Goal: Task Accomplishment & Management: Manage account settings

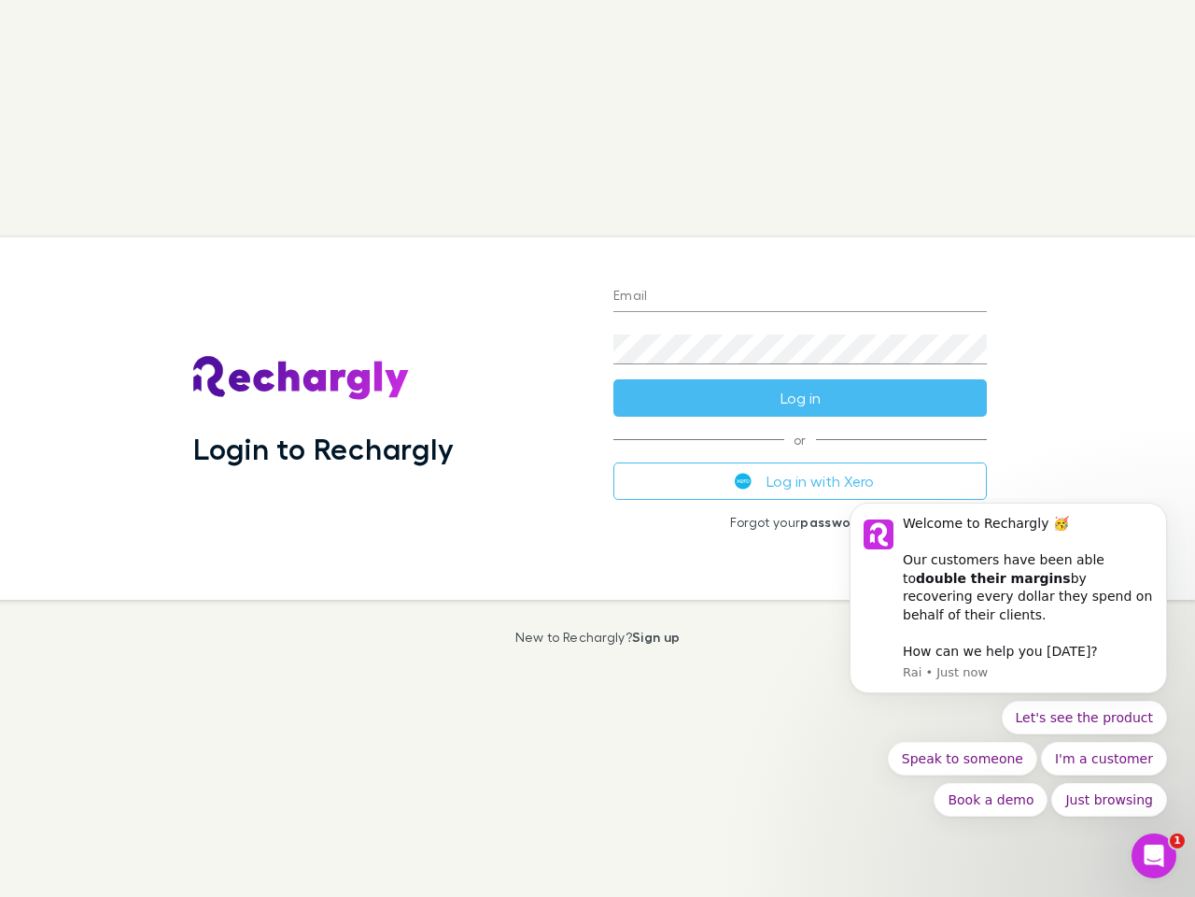
click at [598, 448] on div "Login to Rechargly" at bounding box center [388, 418] width 420 height 362
click at [800, 297] on input "Email" at bounding box center [801, 297] width 374 height 30
click at [800, 398] on form "Email Password Log in" at bounding box center [801, 341] width 374 height 149
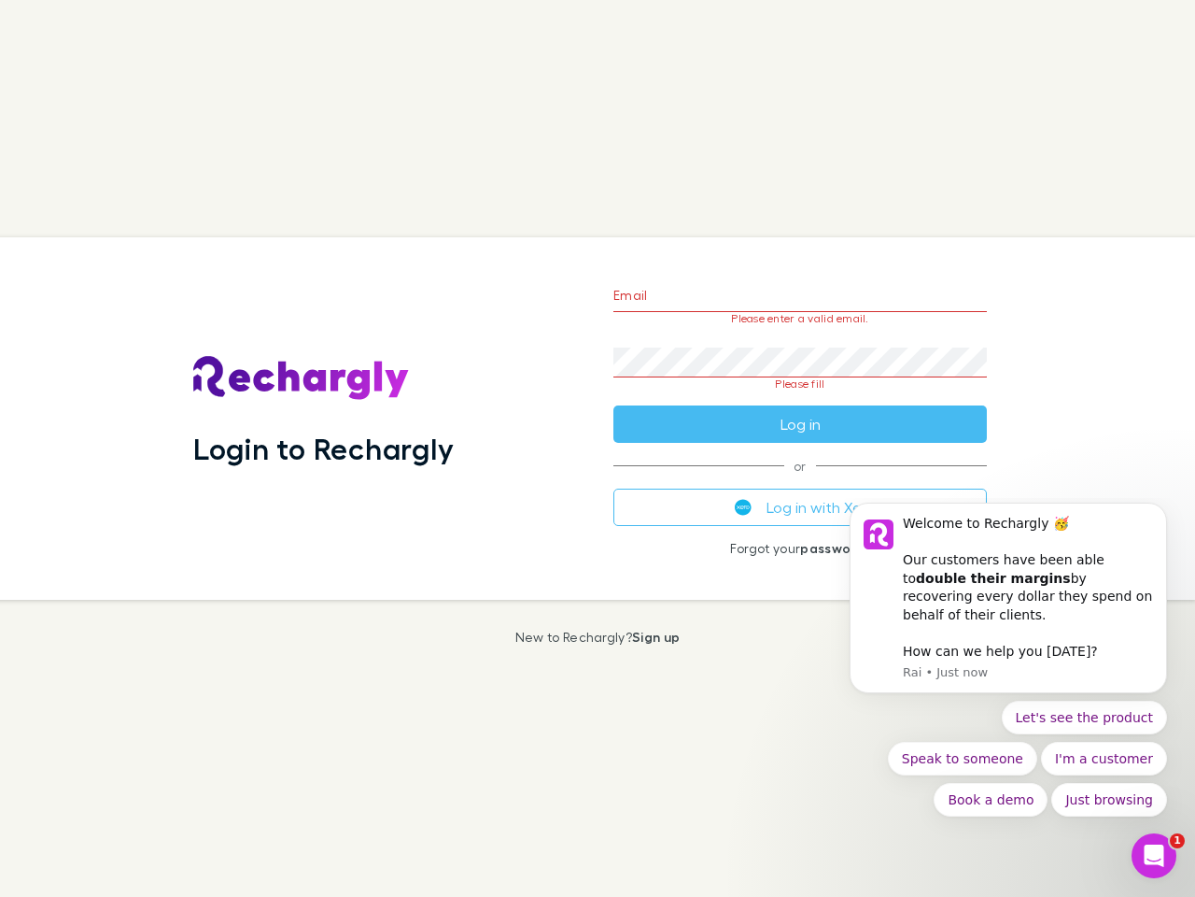
click at [800, 481] on div "Email Please enter a valid email. Password Please fill Log in or Log in with Xe…" at bounding box center [800, 418] width 403 height 362
click at [1009, 607] on div "Welcome to Rechargly 🥳 ​ Our customers have been able to double their margins b…" at bounding box center [1028, 570] width 250 height 110
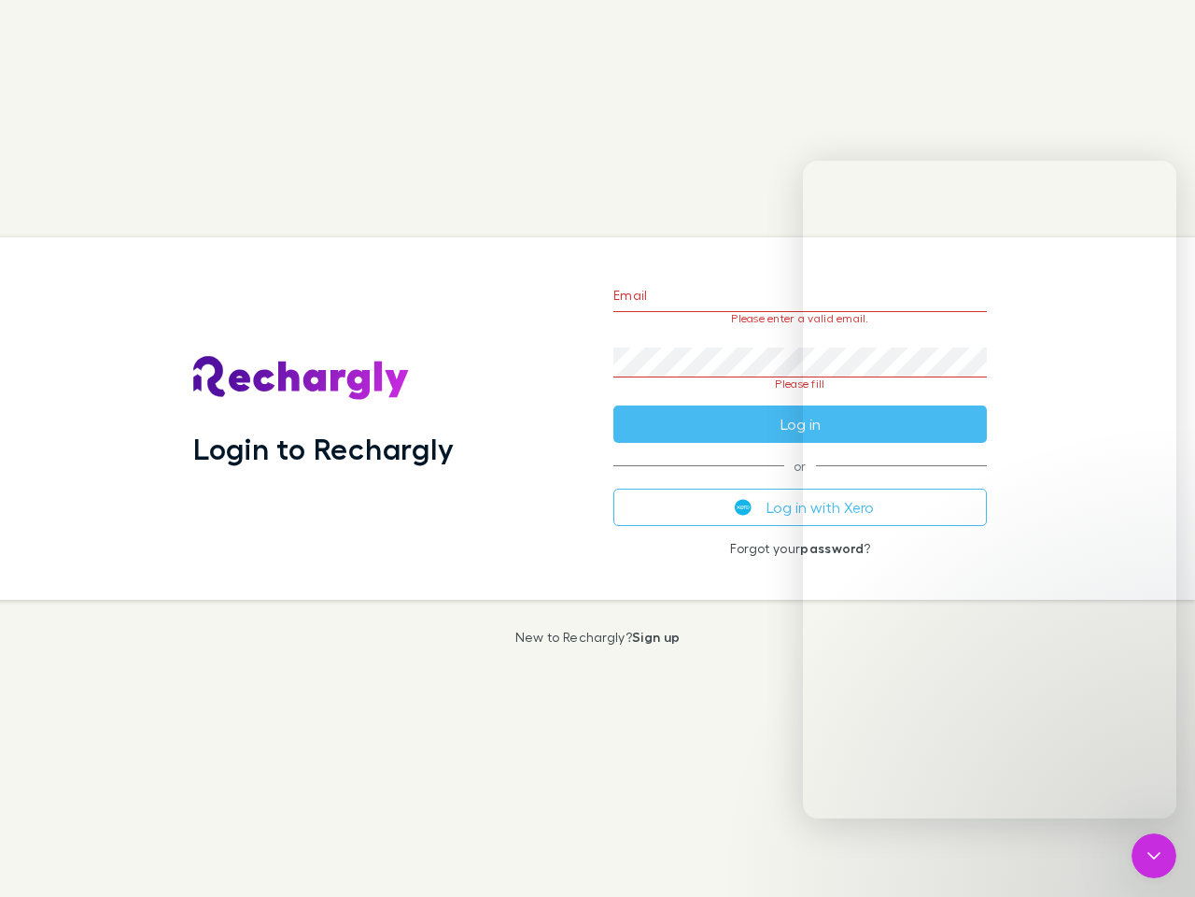
click at [1171, 526] on div "Login to Rechargly Email Please enter a valid email. Password Please fill Log i…" at bounding box center [590, 418] width 1210 height 362
